Goal: Task Accomplishment & Management: Manage account settings

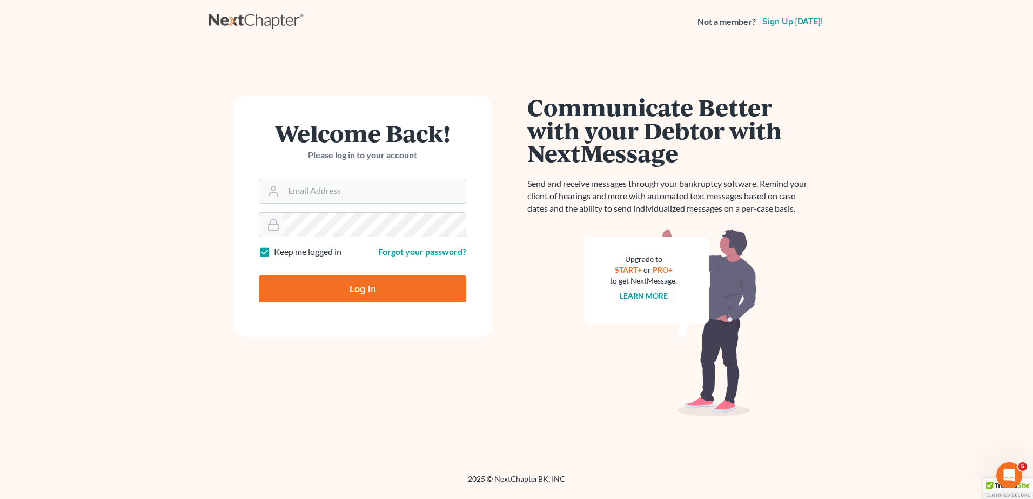
type input "kcase@wellerlegalgroup.com"
click at [347, 290] on input "Log In" at bounding box center [363, 289] width 208 height 27
type input "Thinking..."
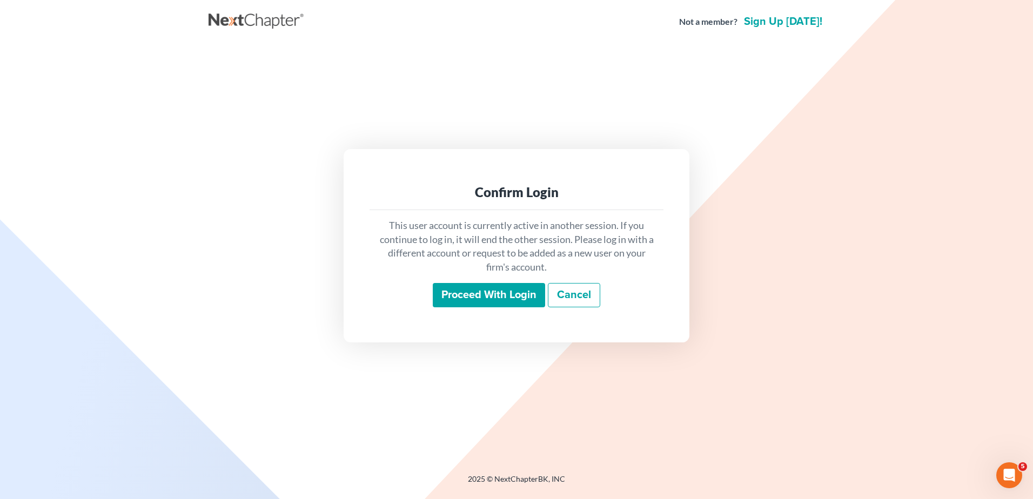
click at [456, 294] on input "Proceed with login" at bounding box center [489, 295] width 112 height 25
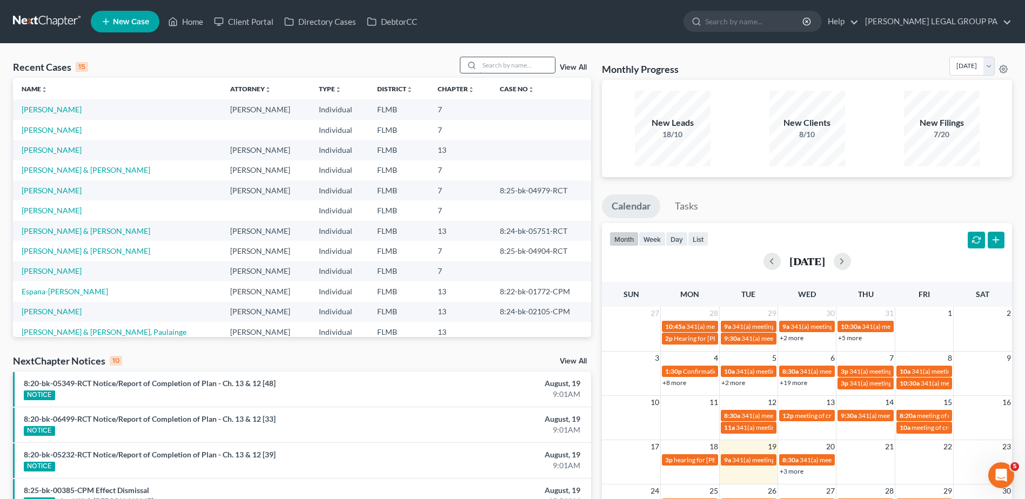
click at [509, 65] on input "search" at bounding box center [517, 65] width 76 height 16
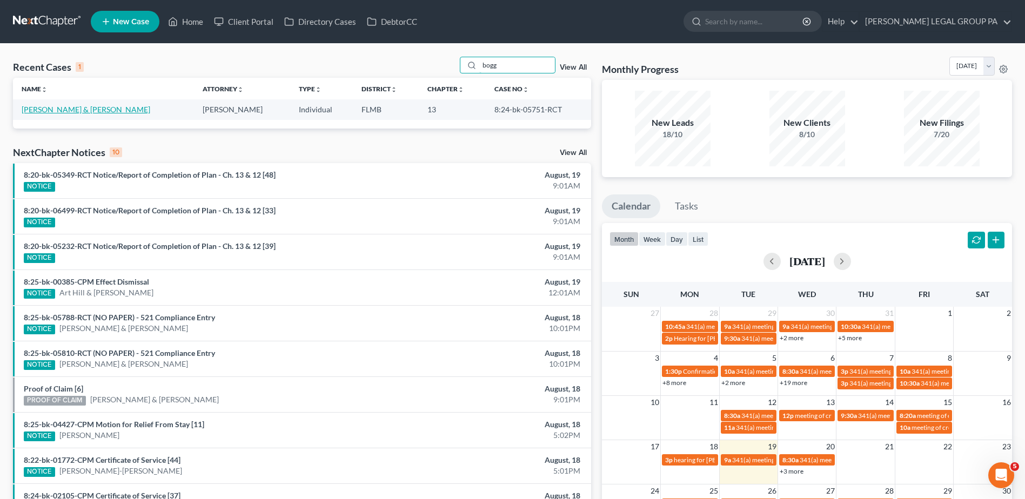
type input "bogg"
click at [95, 110] on link "[PERSON_NAME] & [PERSON_NAME]" at bounding box center [86, 109] width 129 height 9
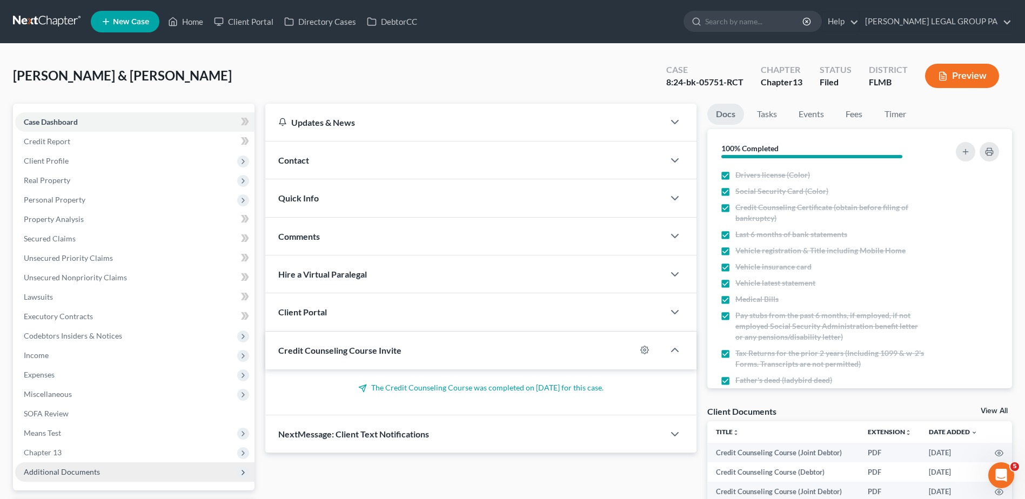
click at [132, 465] on span "Additional Documents" at bounding box center [134, 472] width 239 height 19
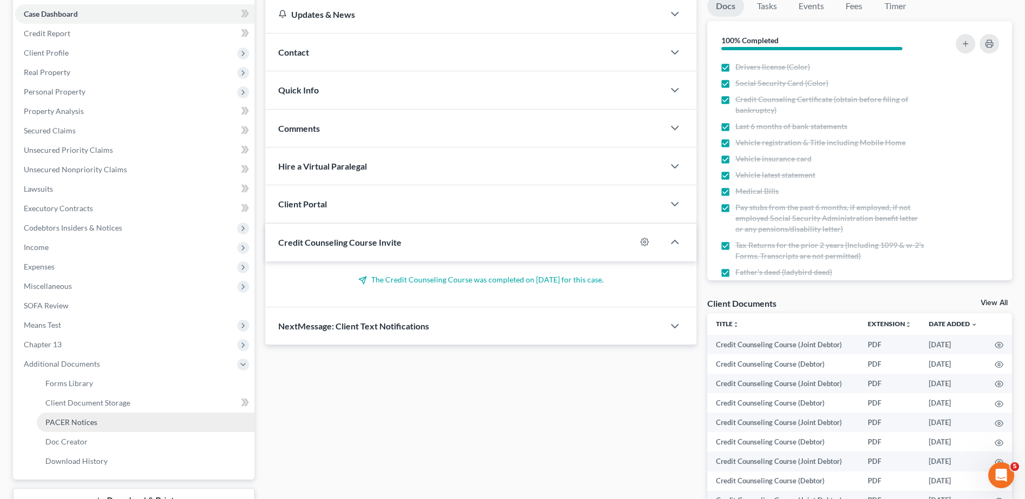
click at [107, 422] on link "PACER Notices" at bounding box center [146, 422] width 218 height 19
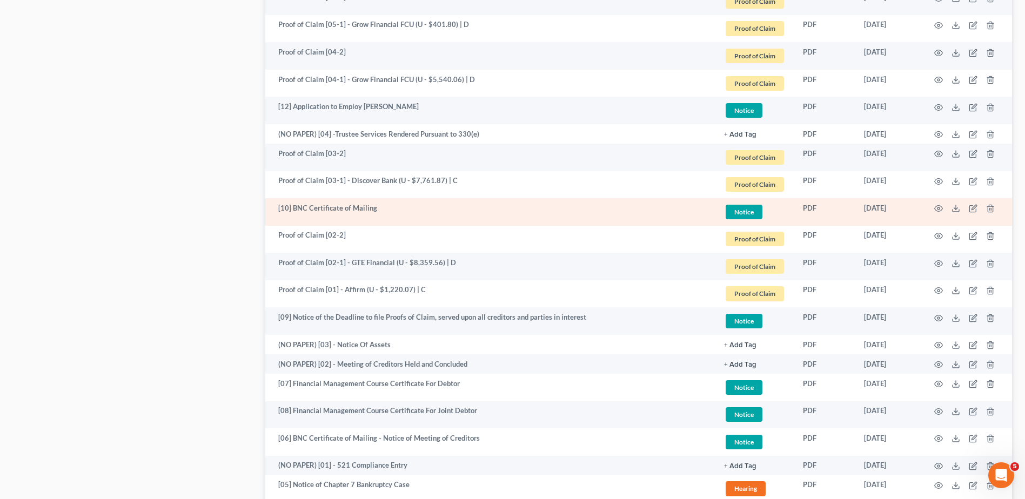
scroll to position [1219, 0]
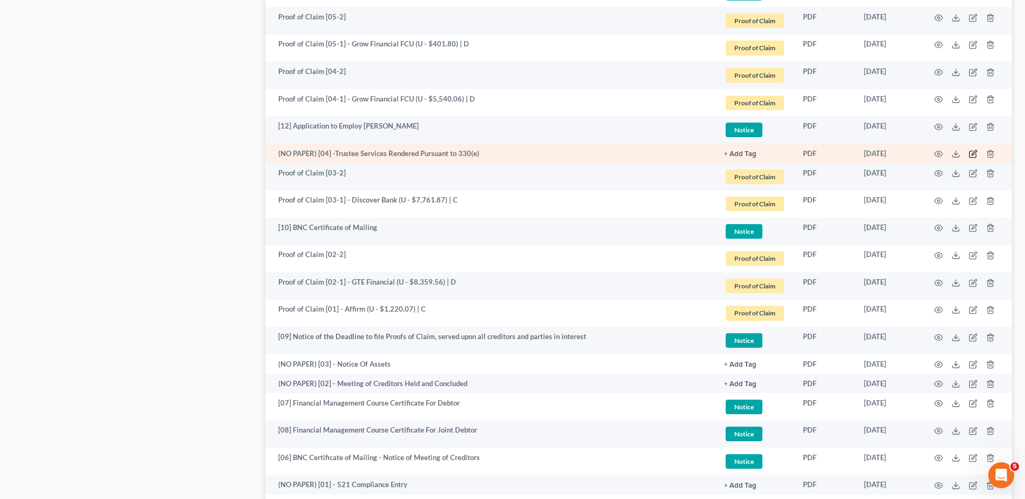
click at [975, 153] on icon "button" at bounding box center [973, 154] width 9 height 9
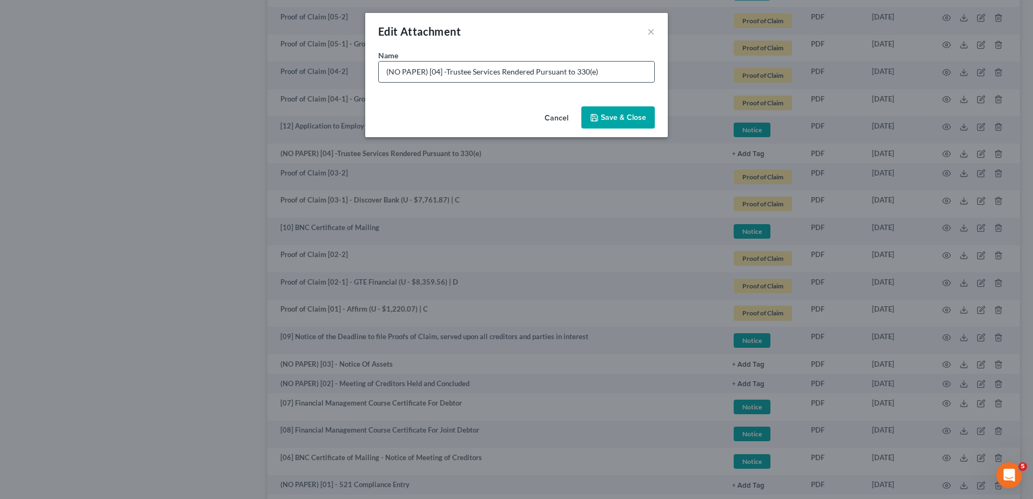
click at [446, 71] on input "(NO PAPER) [04] -Trustee Services Rendered Pursuant to 330(e)" at bounding box center [517, 72] width 276 height 21
type input "(NO PAPER) [04] - Trustee Services Rendered Pursuant to 330(e)"
click at [639, 116] on span "Save & Close" at bounding box center [623, 117] width 45 height 9
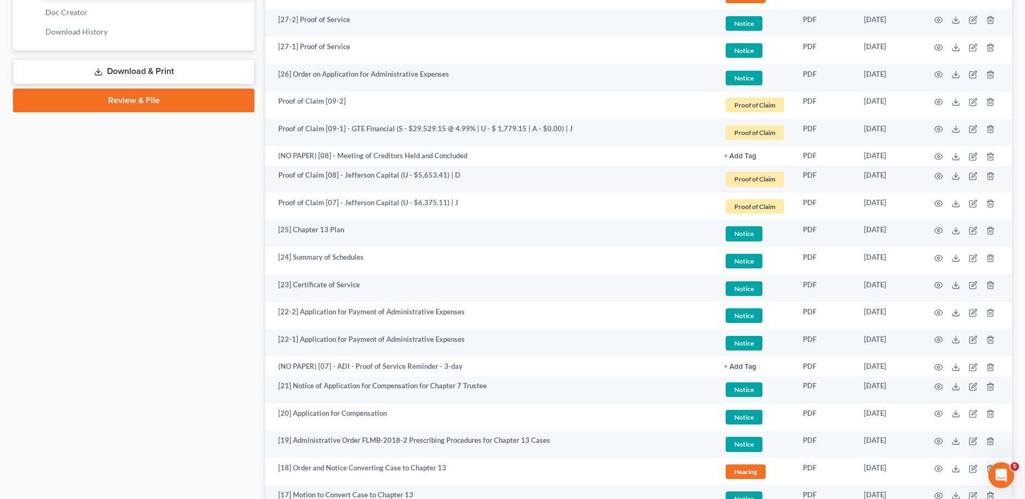
scroll to position [463, 0]
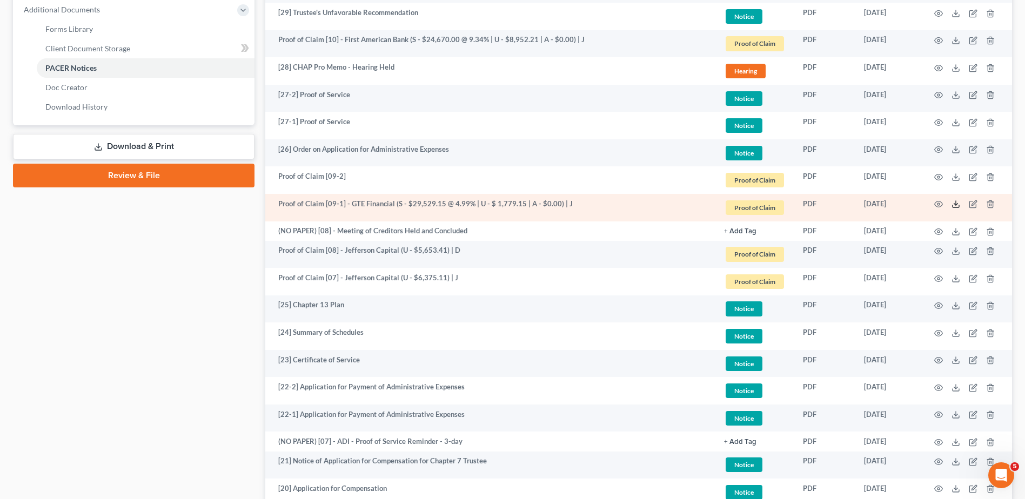
click at [954, 206] on icon at bounding box center [956, 204] width 9 height 9
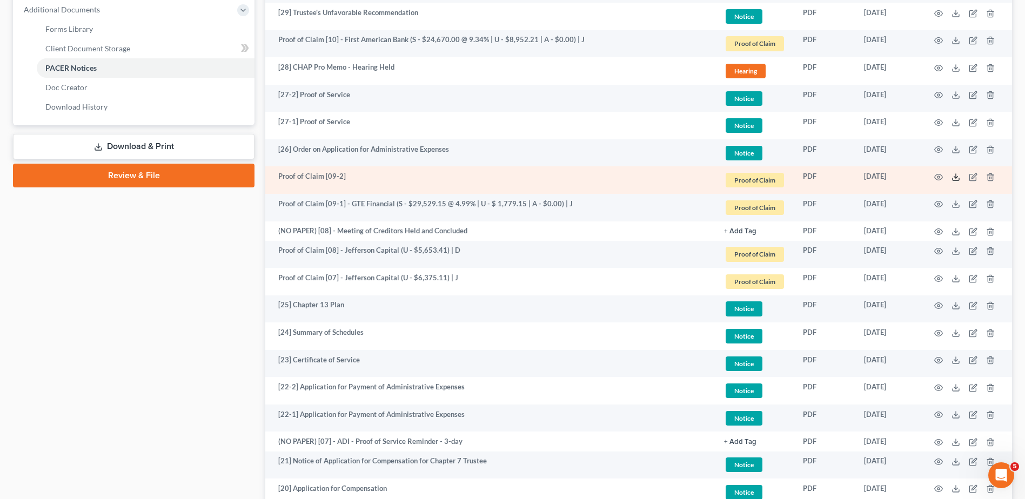
click at [954, 176] on icon at bounding box center [956, 177] width 9 height 9
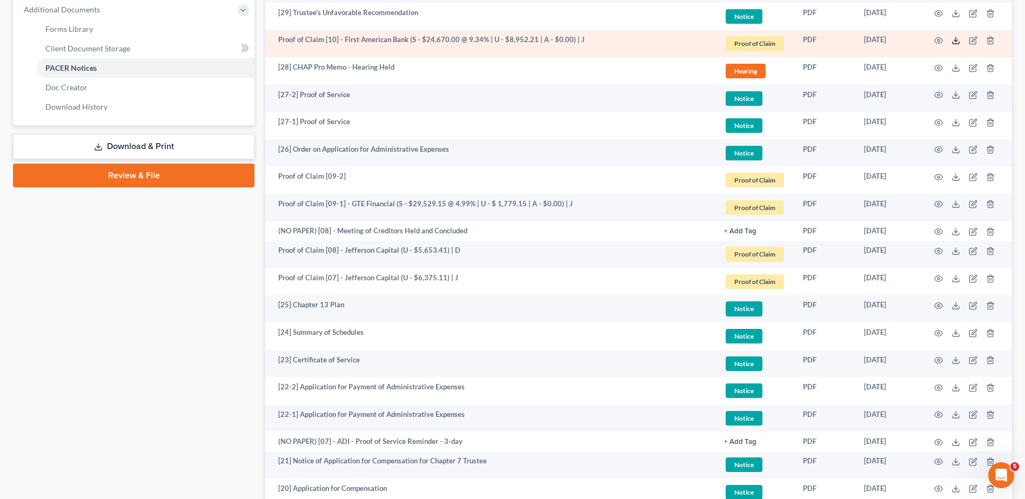
click at [954, 42] on icon at bounding box center [956, 40] width 9 height 9
